Goal: Transaction & Acquisition: Purchase product/service

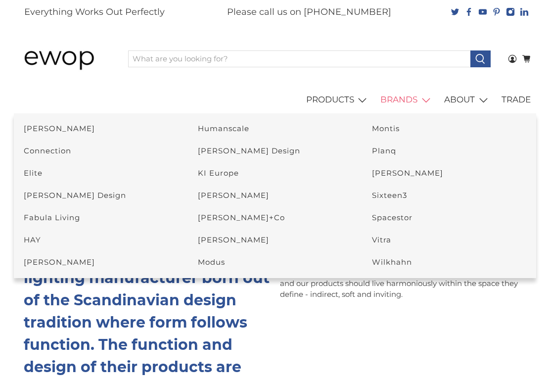
click at [66, 131] on link "[PERSON_NAME]" at bounding box center [59, 128] width 71 height 9
click at [385, 238] on link "Vitra" at bounding box center [381, 239] width 19 height 9
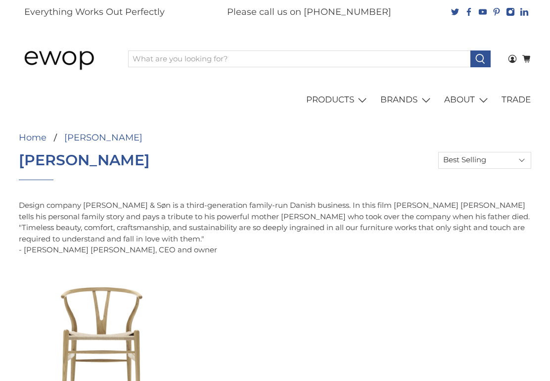
select select "best-selling"
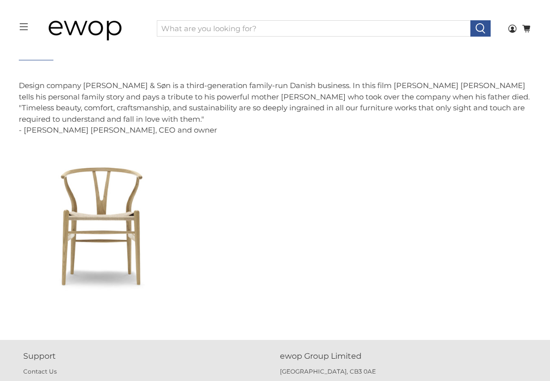
scroll to position [87, 0]
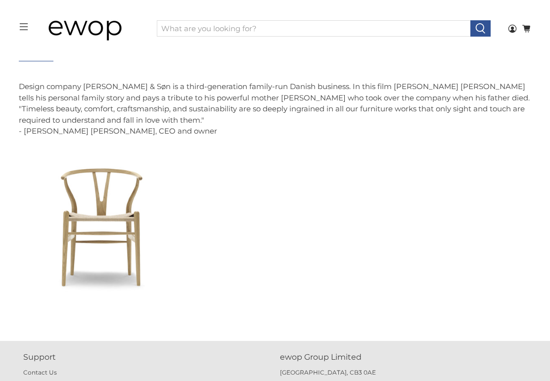
click at [106, 268] on span "Quick View" at bounding box center [100, 276] width 59 height 17
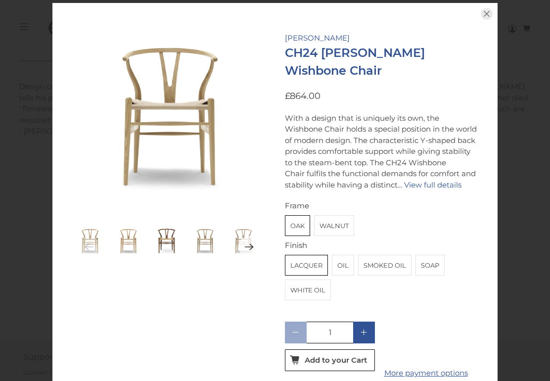
click at [341, 232] on label "Walnut" at bounding box center [334, 226] width 39 height 20
click at [0, 0] on input "Walnut" at bounding box center [0, 0] width 0 height 0
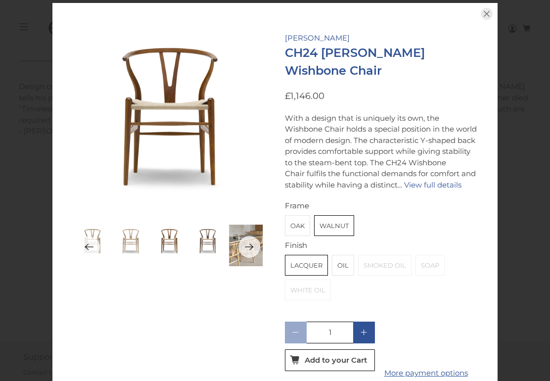
click at [296, 231] on label "Oak" at bounding box center [298, 226] width 24 height 20
click at [0, 0] on input "Oak" at bounding box center [0, 0] width 0 height 0
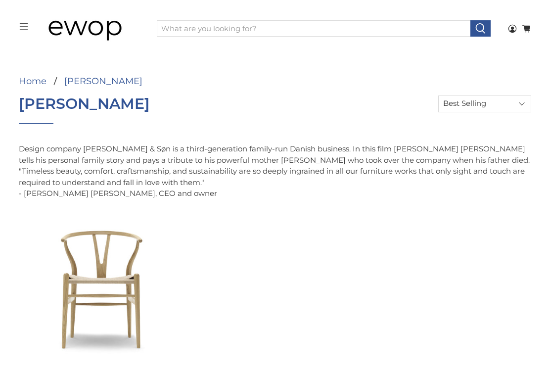
scroll to position [0, 0]
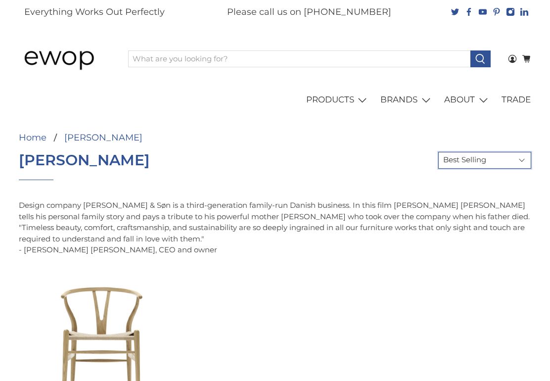
click at [520, 164] on select "Featured Best Selling Alphabetically: A-Z Alphabetically: Z-A Price: Low to Hig…" at bounding box center [485, 160] width 93 height 17
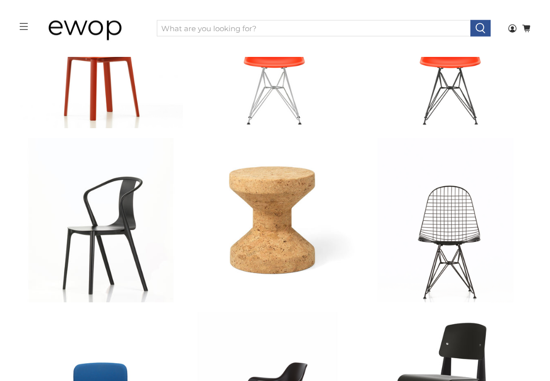
scroll to position [380, 0]
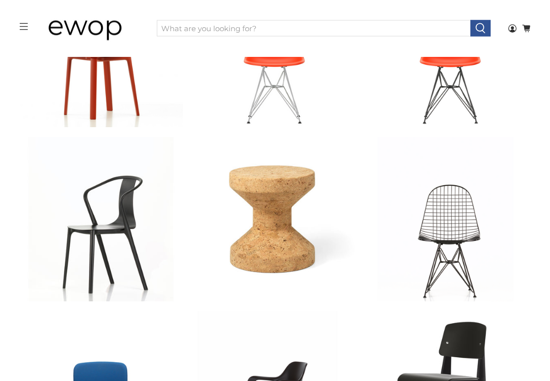
click at [458, 204] on link "Eames Wire Chair DKR" at bounding box center [449, 220] width 164 height 164
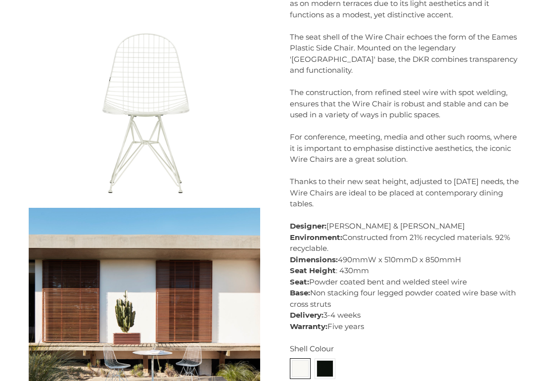
click at [322, 361] on img at bounding box center [325, 369] width 16 height 16
click at [0, 0] on input "radio" at bounding box center [0, 0] width 0 height 0
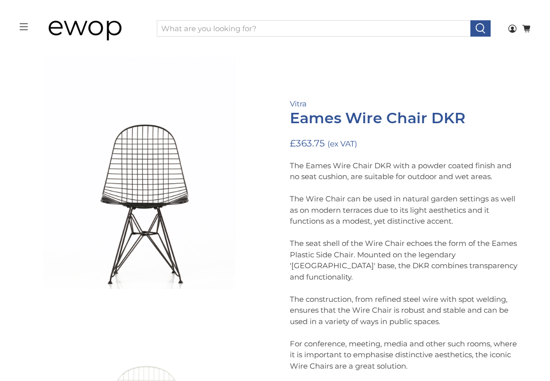
scroll to position [97, 0]
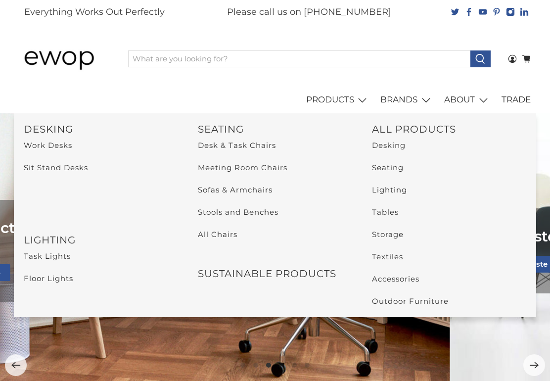
click at [407, 185] on link "Lighting" at bounding box center [389, 189] width 35 height 9
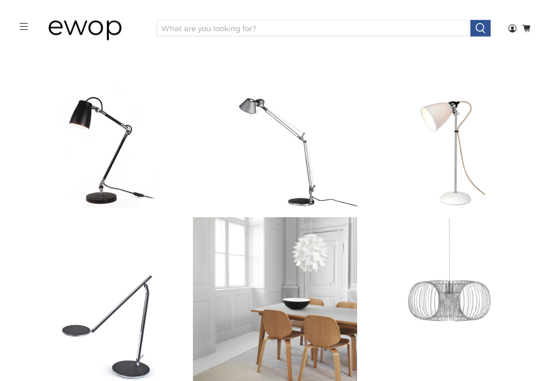
scroll to position [713, 0]
click at [301, 165] on span "Quick View" at bounding box center [275, 172] width 59 height 17
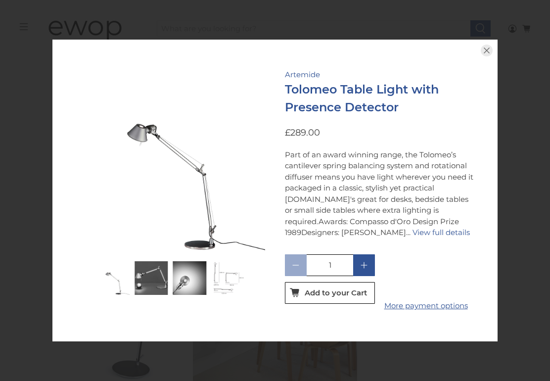
click at [484, 60] on button "button" at bounding box center [487, 51] width 22 height 22
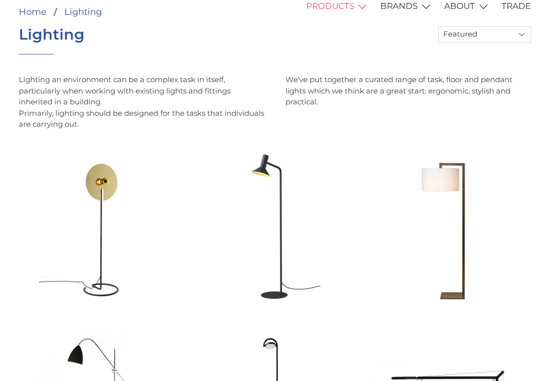
scroll to position [0, 0]
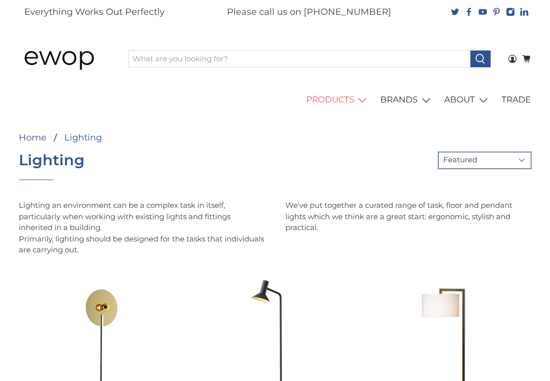
click at [518, 158] on select "Featured Best Selling Alphabetically: A-Z Alphabetically: Z-A Price: Low to Hig…" at bounding box center [485, 160] width 93 height 17
select select "best-selling"
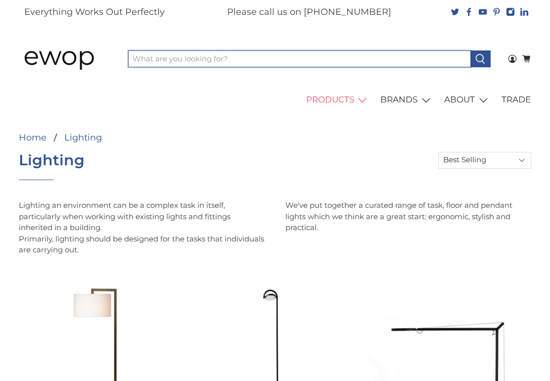
click at [418, 60] on input "What are you looking for?" at bounding box center [299, 58] width 343 height 17
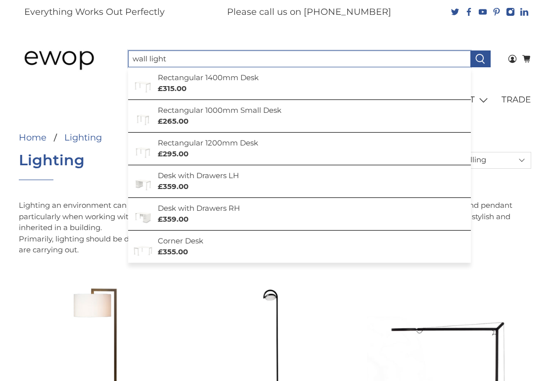
type input "wall light"
click at [481, 58] on button at bounding box center [481, 58] width 20 height 17
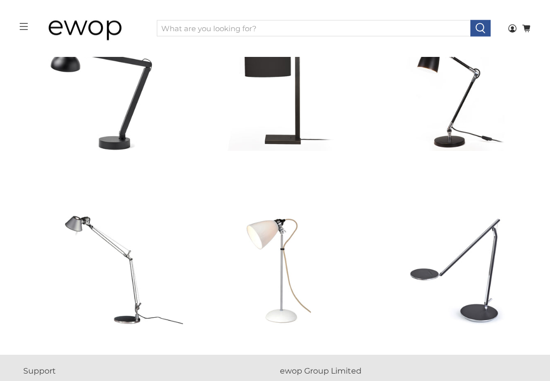
scroll to position [769, 0]
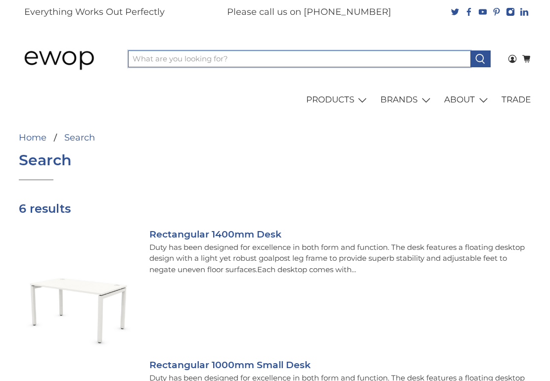
click at [430, 58] on input "What are you looking for?" at bounding box center [299, 58] width 343 height 17
